Goal: Task Accomplishment & Management: Complete application form

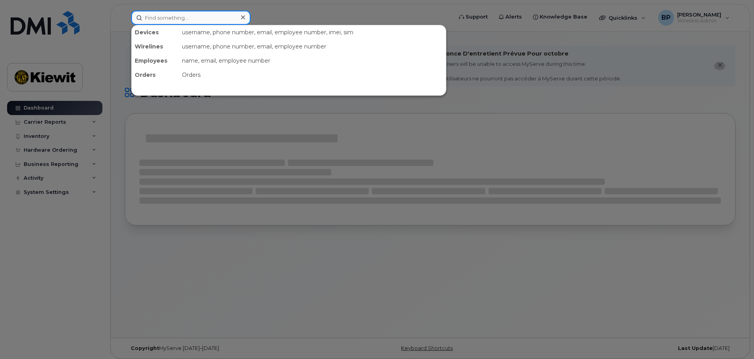
click at [202, 18] on input at bounding box center [190, 18] width 119 height 14
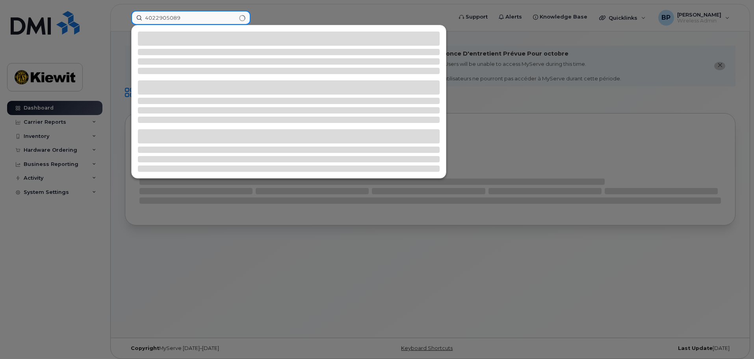
type input "4022905089"
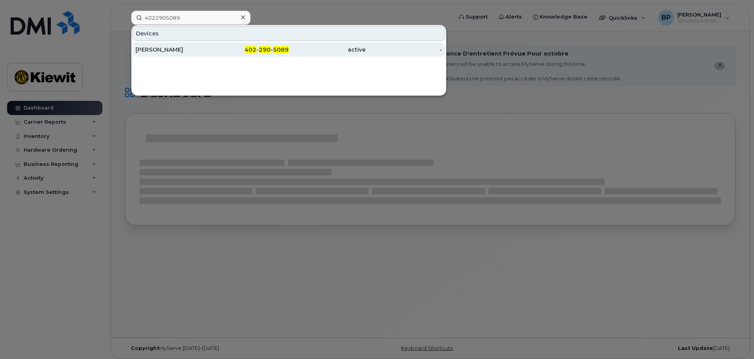
click at [159, 50] on div "[PERSON_NAME]" at bounding box center [173, 50] width 77 height 8
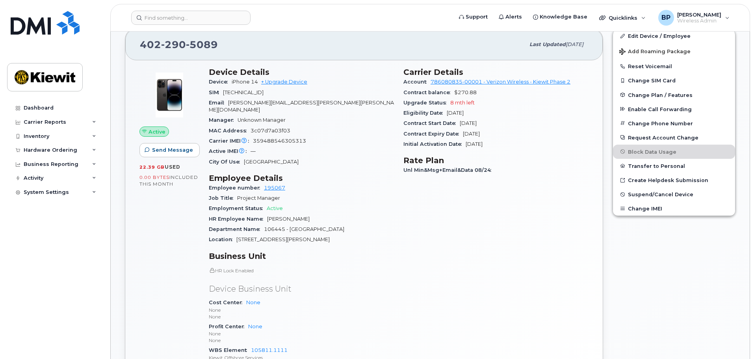
scroll to position [158, 0]
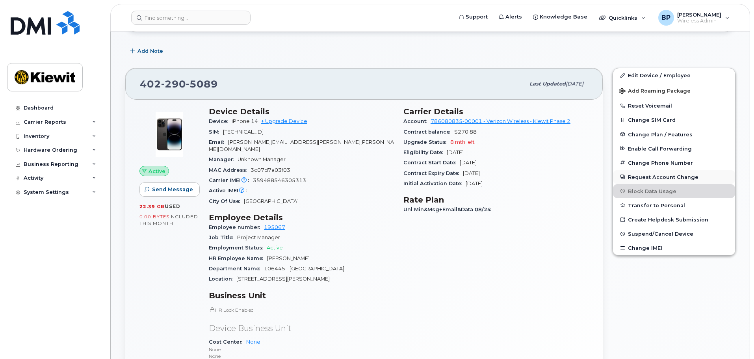
click at [636, 177] on button "Request Account Change" at bounding box center [674, 177] width 122 height 14
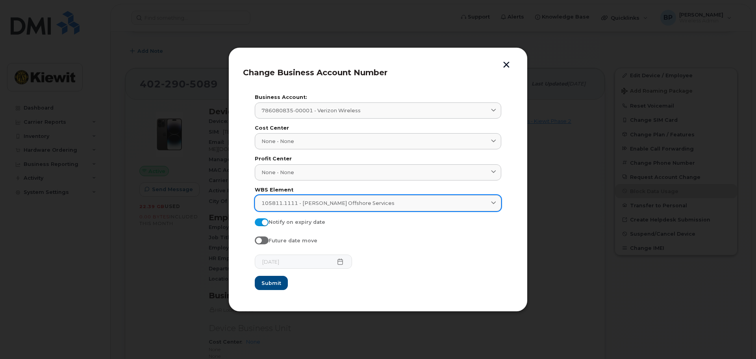
click at [497, 204] on span at bounding box center [493, 202] width 7 height 7
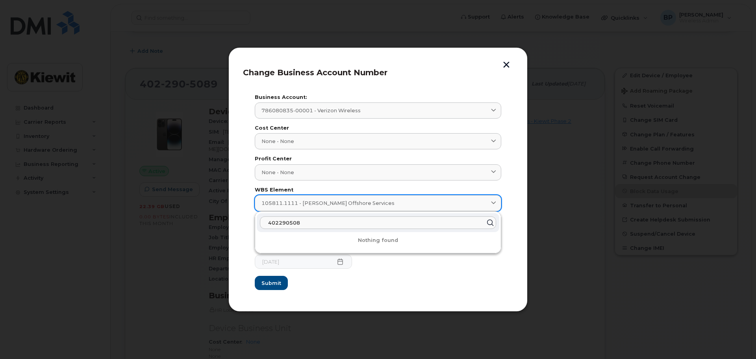
type input "4022905089"
click at [255, 276] on button "Submit" at bounding box center [271, 283] width 33 height 14
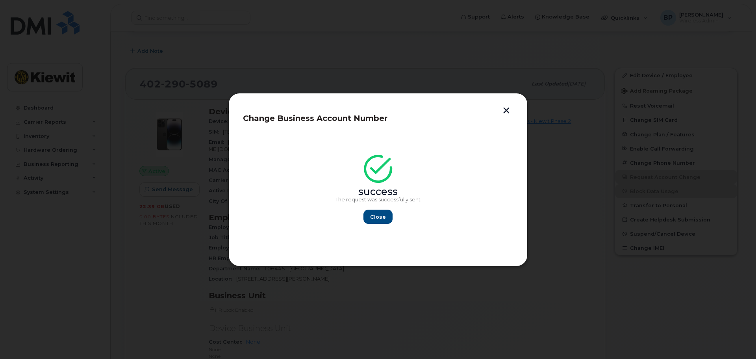
click at [505, 108] on button "button" at bounding box center [506, 111] width 12 height 8
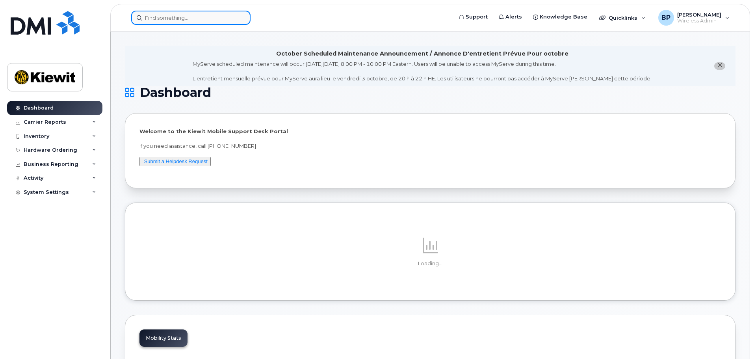
click at [176, 19] on input at bounding box center [190, 18] width 119 height 14
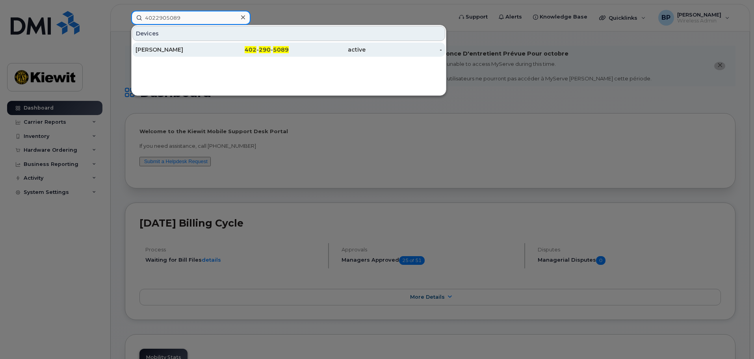
type input "4022905089"
click at [164, 49] on div "Kevin Vrooman" at bounding box center [173, 50] width 77 height 8
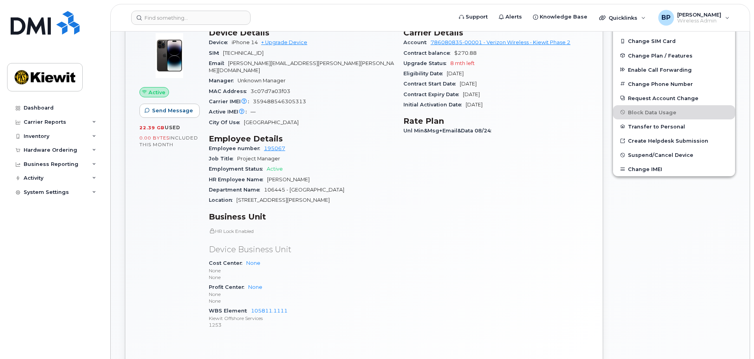
scroll to position [197, 0]
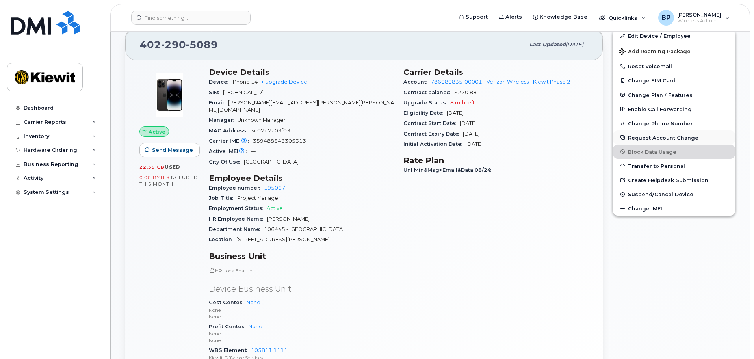
click at [636, 137] on button "Request Account Change" at bounding box center [674, 137] width 122 height 14
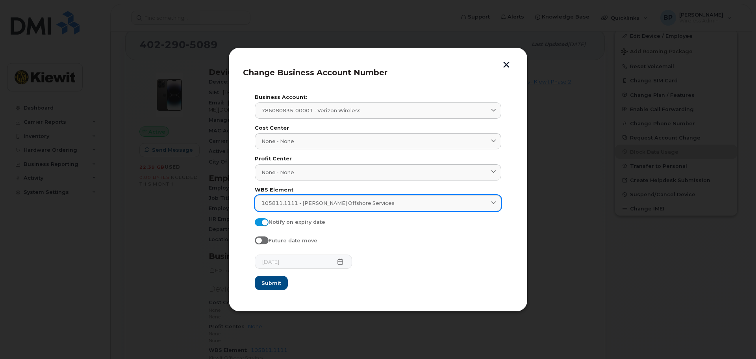
click at [496, 200] on span at bounding box center [493, 202] width 7 height 7
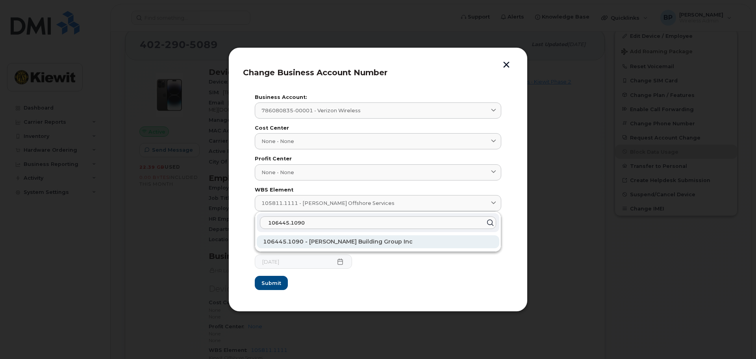
type input "106445.1090"
click at [321, 242] on span "106445.1090 - Kiewit Building Group Inc" at bounding box center [338, 241] width 150 height 7
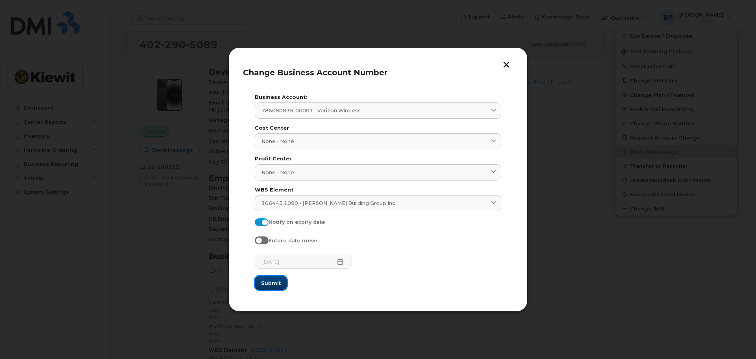
click at [268, 284] on span "Submit" at bounding box center [271, 282] width 20 height 7
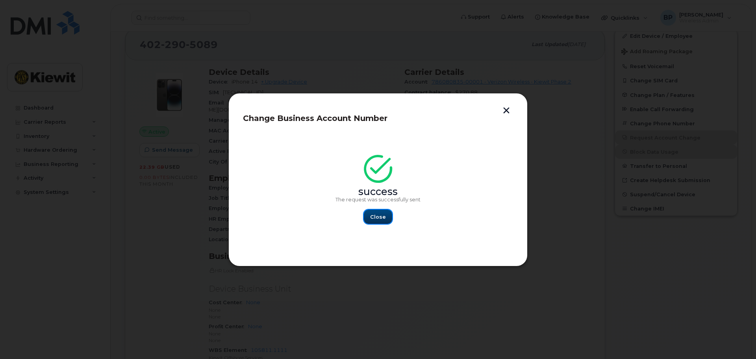
click at [376, 219] on span "Close" at bounding box center [378, 216] width 16 height 7
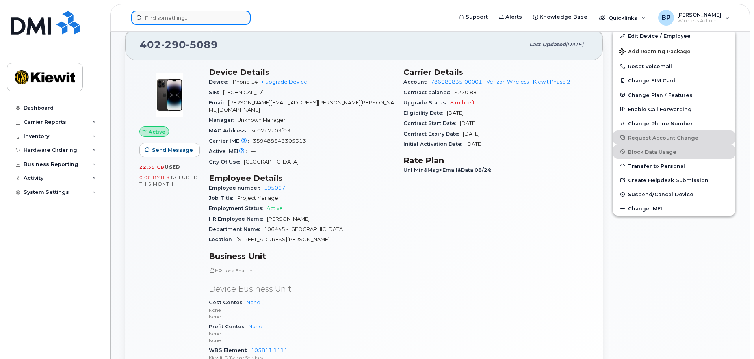
click at [209, 19] on input at bounding box center [190, 18] width 119 height 14
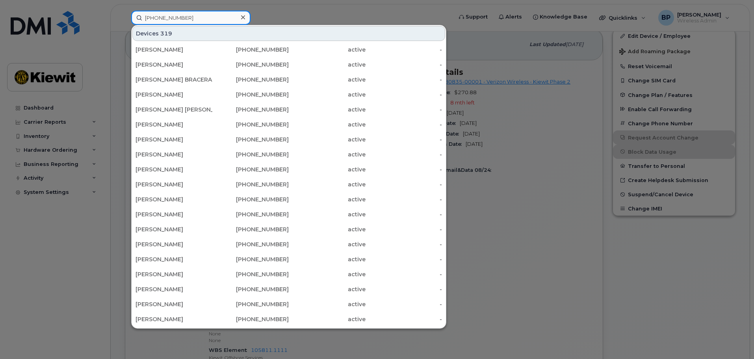
type input "361-385-6456"
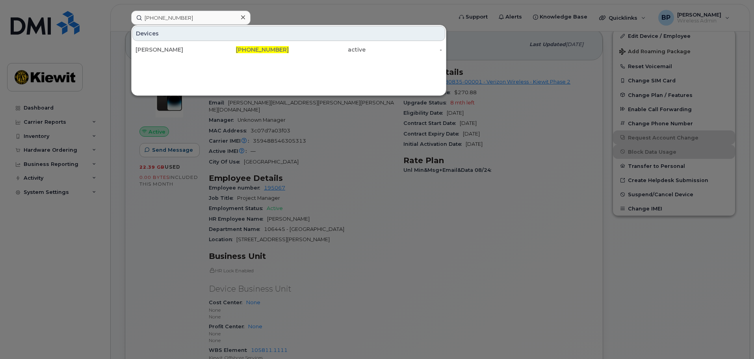
drag, startPoint x: 170, startPoint y: 47, endPoint x: 180, endPoint y: 69, distance: 24.3
click at [169, 48] on div "FRANK VERA" at bounding box center [173, 50] width 77 height 8
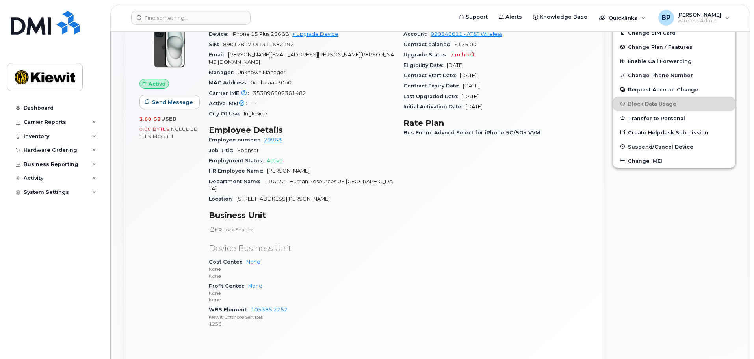
scroll to position [276, 0]
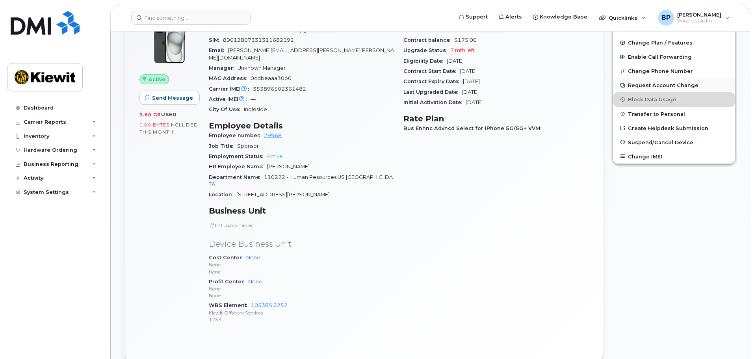
click at [641, 85] on button "Request Account Change" at bounding box center [674, 85] width 122 height 14
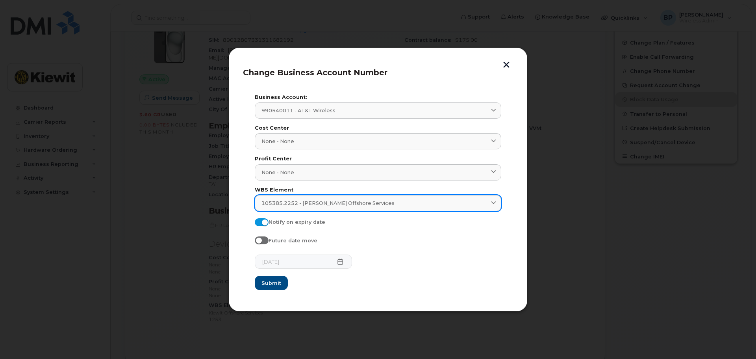
click at [493, 201] on icon at bounding box center [493, 202] width 5 height 5
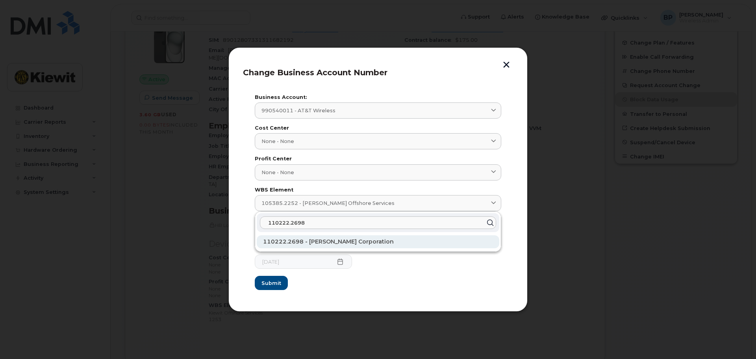
type input "110222.2698"
click at [317, 244] on span "110222.2698 - [PERSON_NAME] Corporation" at bounding box center [328, 241] width 131 height 7
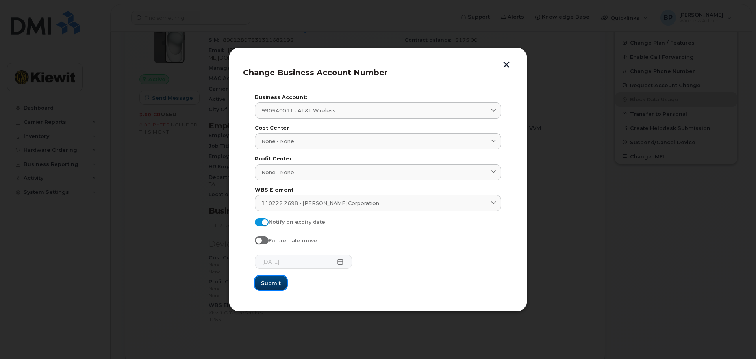
click at [272, 285] on span "Submit" at bounding box center [271, 282] width 20 height 7
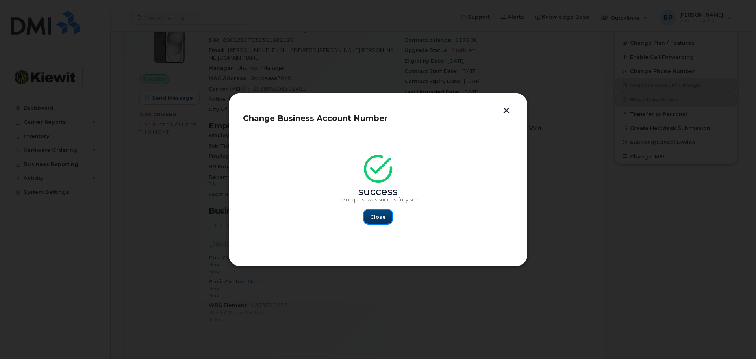
click at [382, 218] on span "Close" at bounding box center [378, 216] width 16 height 7
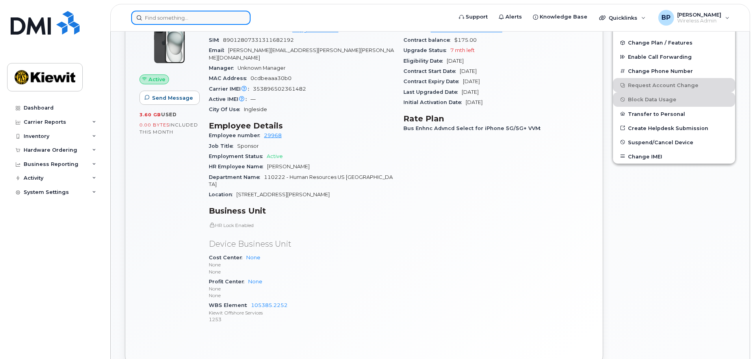
click at [194, 15] on input at bounding box center [190, 18] width 119 height 14
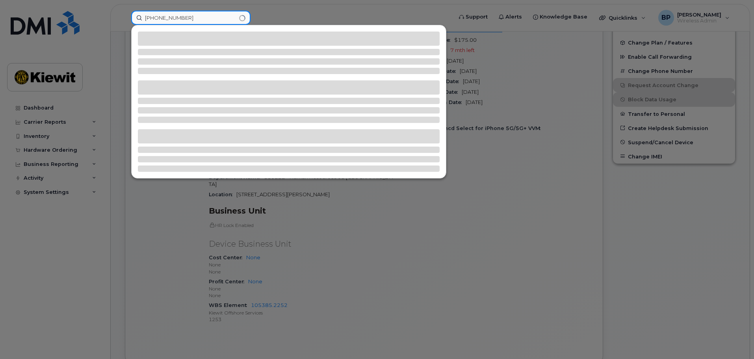
type input "[PHONE_NUMBER]"
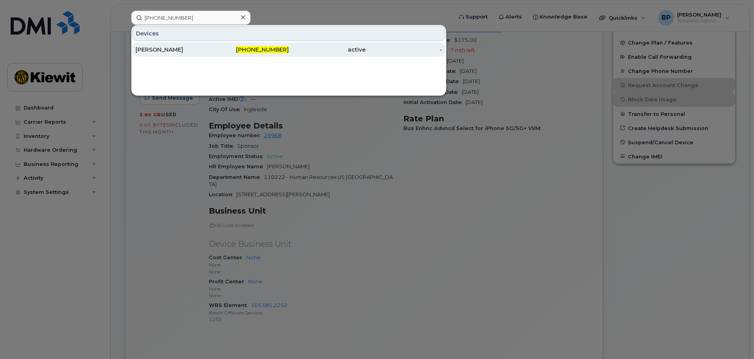
click at [181, 47] on div "TREY WARNOCK" at bounding box center [173, 50] width 77 height 8
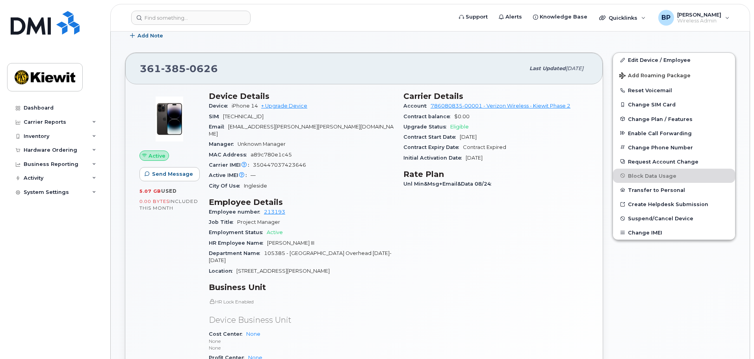
scroll to position [276, 0]
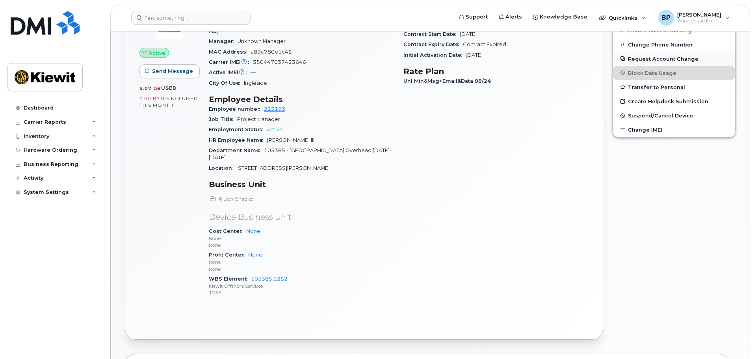
click at [649, 58] on button "Request Account Change" at bounding box center [674, 59] width 122 height 14
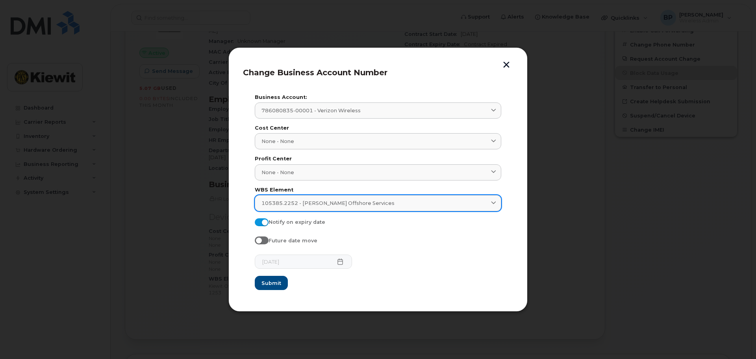
click at [494, 202] on icon at bounding box center [493, 202] width 5 height 5
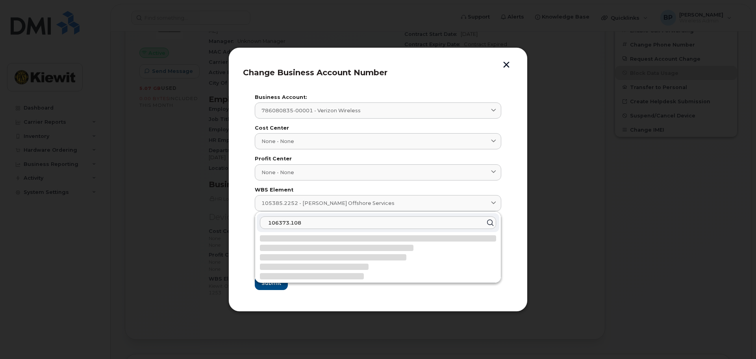
type input "106373.1081"
click at [255, 276] on button "Submit" at bounding box center [271, 283] width 33 height 14
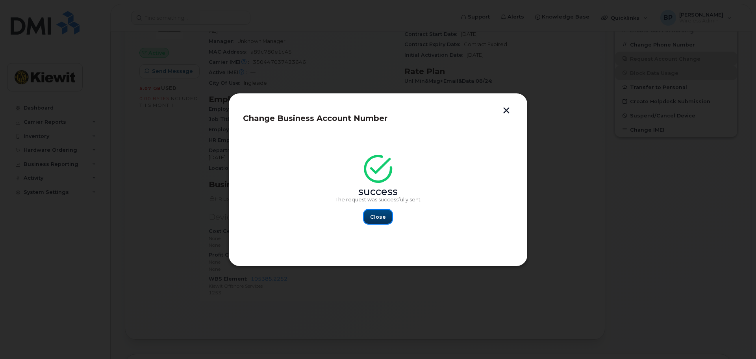
click at [374, 215] on span "Close" at bounding box center [378, 216] width 16 height 7
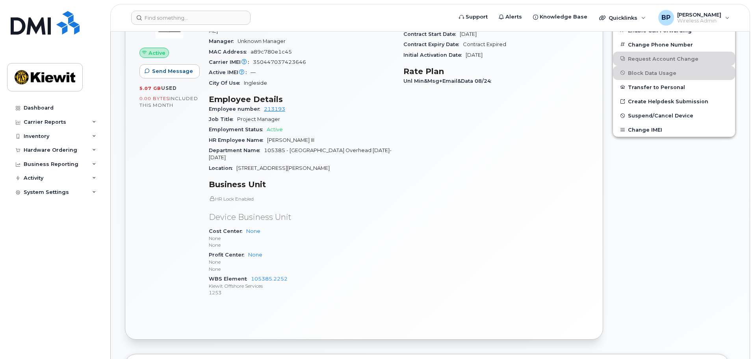
click at [486, 167] on div "Carrier Details Account 786080835-00001 - Verizon Wireless - [PERSON_NAME] Phas…" at bounding box center [495, 146] width 195 height 324
click at [257, 276] on link "105385.2252" at bounding box center [269, 279] width 37 height 6
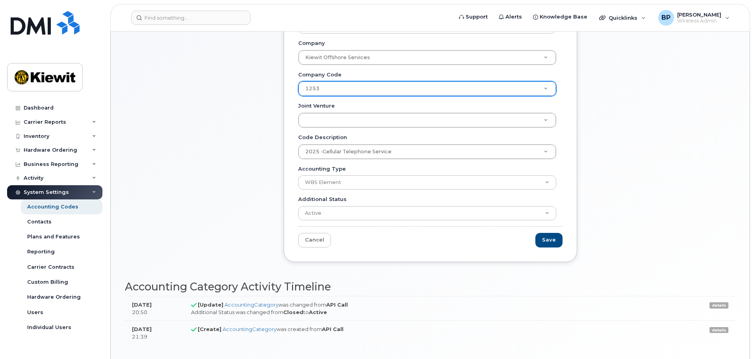
scroll to position [151, 0]
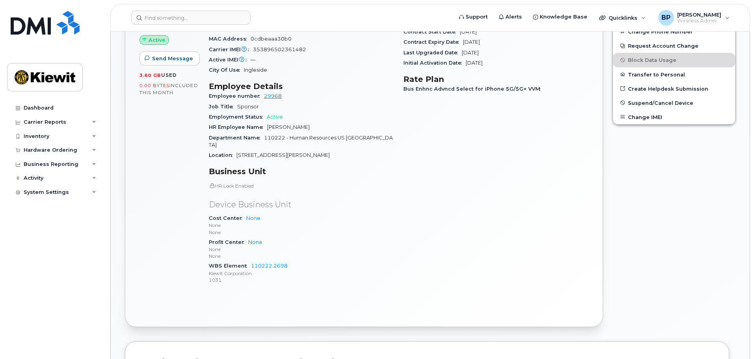
scroll to position [118, 0]
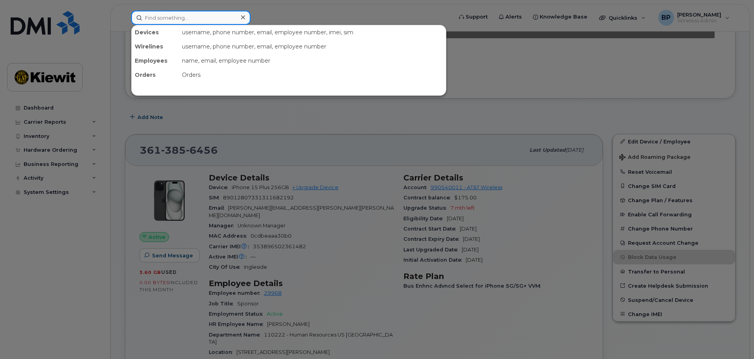
click at [189, 17] on input at bounding box center [190, 18] width 119 height 14
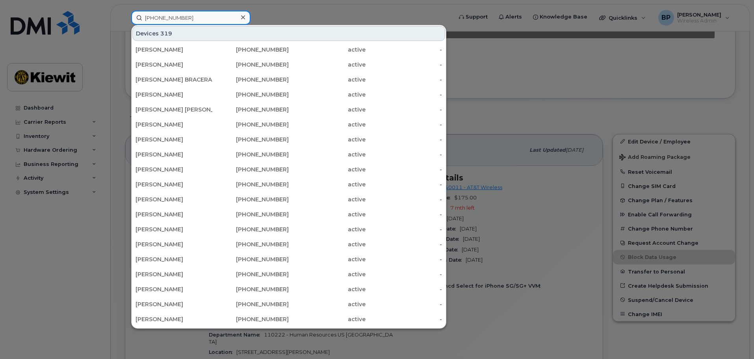
type input "[PHONE_NUMBER]"
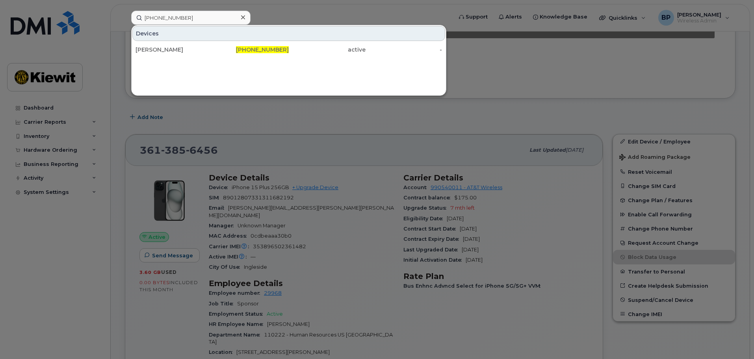
drag, startPoint x: 165, startPoint y: 50, endPoint x: 202, endPoint y: 98, distance: 60.9
click at [165, 50] on div "[PERSON_NAME]" at bounding box center [173, 50] width 77 height 8
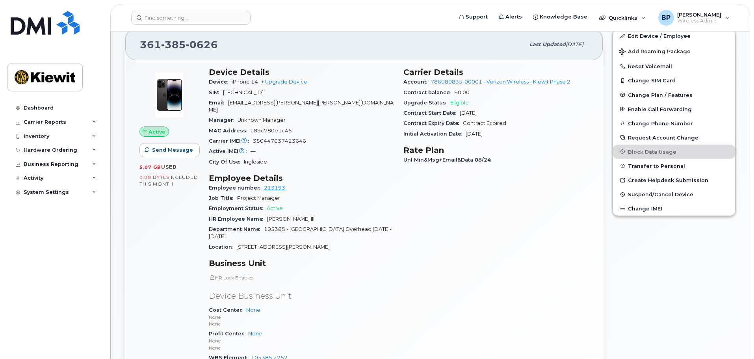
scroll to position [236, 0]
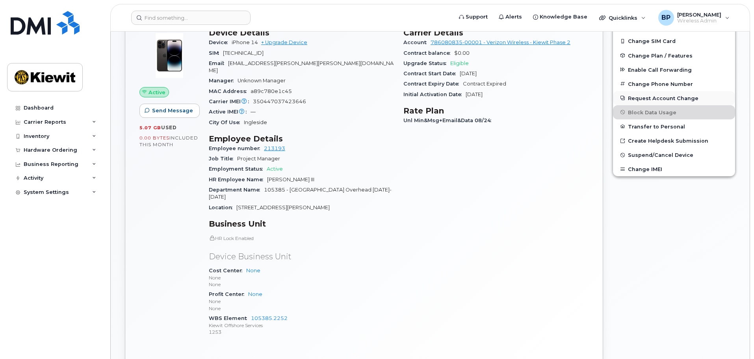
click at [645, 98] on button "Request Account Change" at bounding box center [674, 98] width 122 height 14
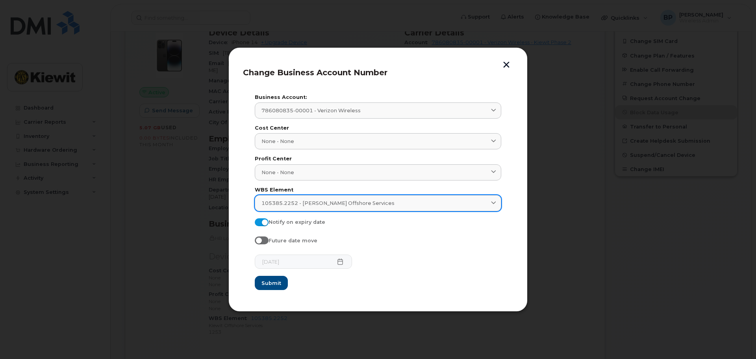
click at [493, 202] on icon at bounding box center [493, 202] width 5 height 5
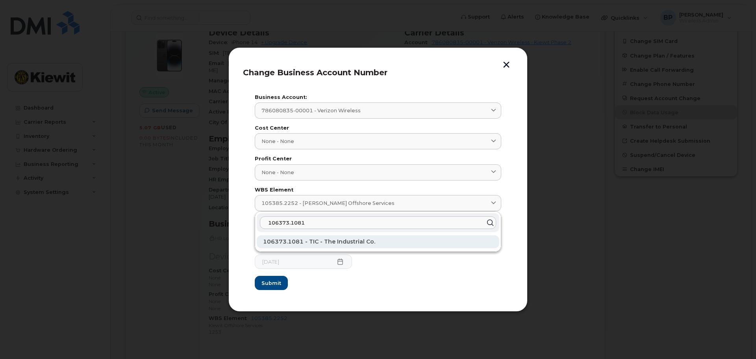
type input "106373.1081"
click at [359, 241] on span "106373.1081 - TIC - The Industrial Co." at bounding box center [319, 241] width 112 height 7
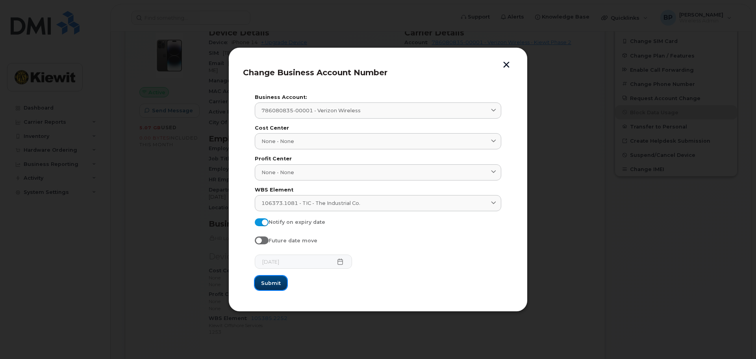
click at [270, 285] on span "Submit" at bounding box center [271, 282] width 20 height 7
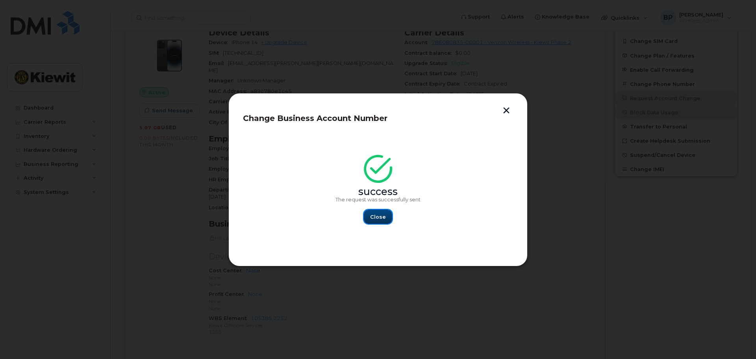
click at [376, 213] on span "Close" at bounding box center [378, 216] width 16 height 7
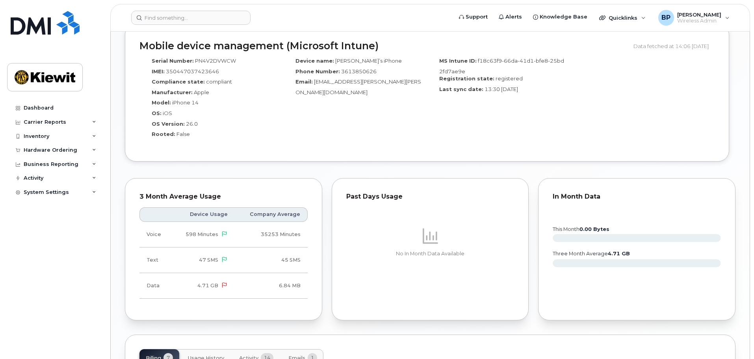
scroll to position [591, 0]
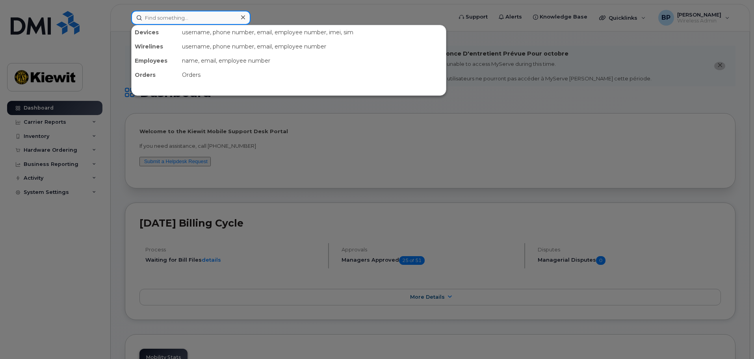
click at [190, 17] on input at bounding box center [190, 18] width 119 height 14
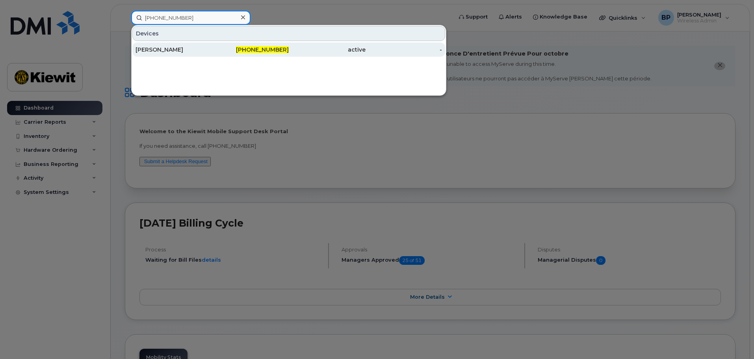
type input "361-385-0626"
click at [168, 52] on div "[PERSON_NAME]" at bounding box center [173, 50] width 77 height 8
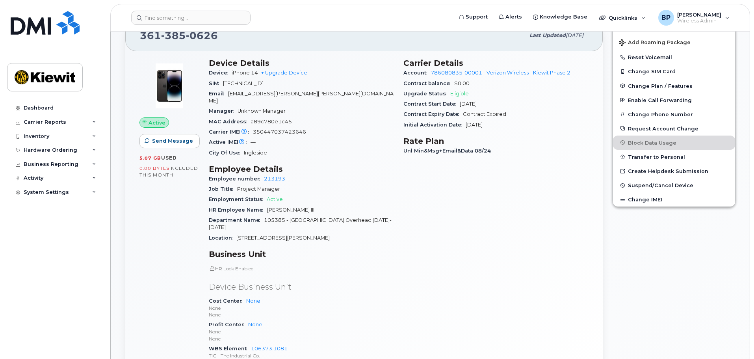
scroll to position [276, 0]
